Goal: Register for event/course

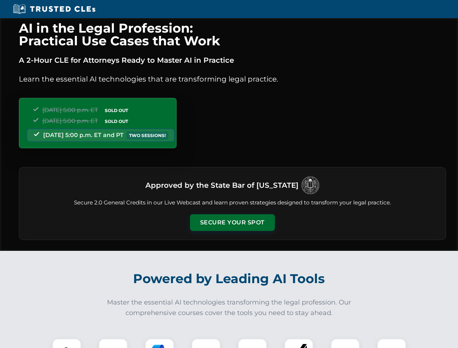
click at [232, 223] on button "Secure Your Spot" at bounding box center [232, 222] width 85 height 17
click at [67, 343] on img at bounding box center [66, 353] width 21 height 21
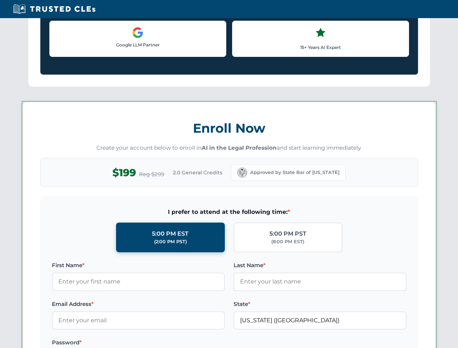
click at [160, 343] on label "Password *" at bounding box center [138, 342] width 173 height 9
